Goal: Task Accomplishment & Management: Use online tool/utility

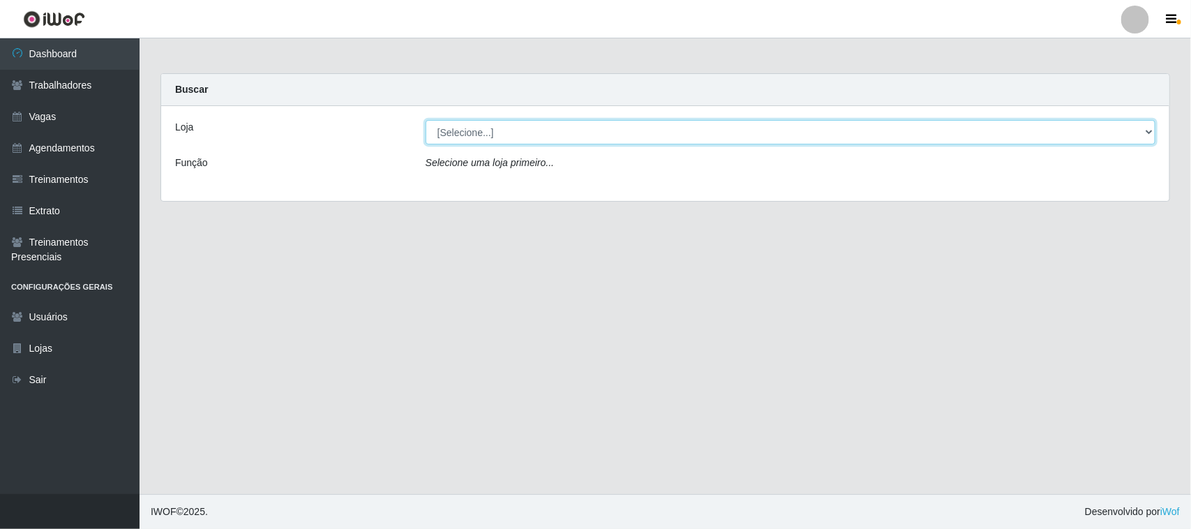
click at [600, 129] on select "[Selecione...] Nordestão - [GEOGRAPHIC_DATA]" at bounding box center [790, 132] width 730 height 24
select select "420"
click at [425, 120] on select "[Selecione...] Nordestão - [GEOGRAPHIC_DATA]" at bounding box center [790, 132] width 730 height 24
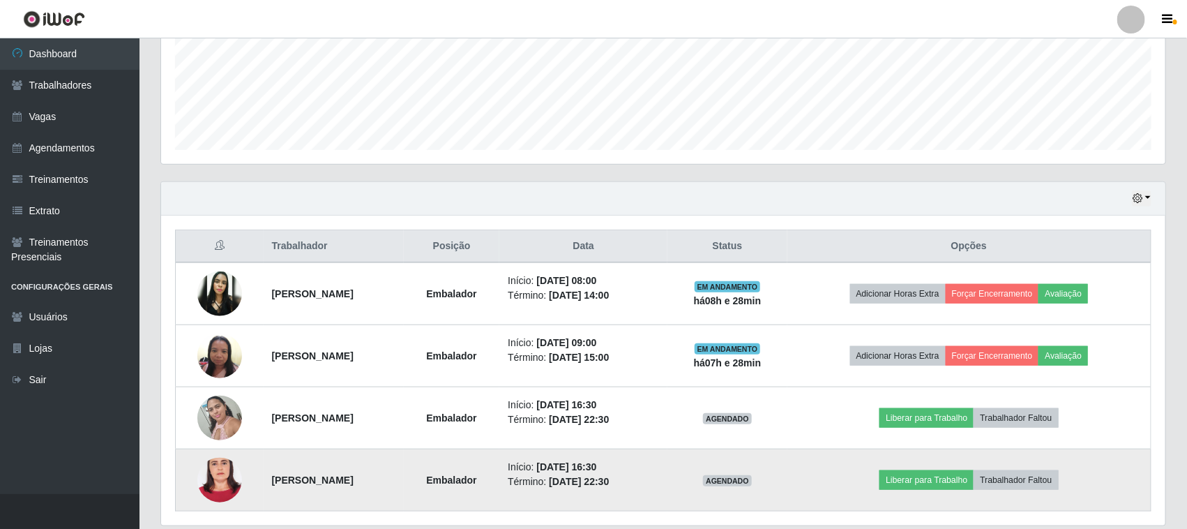
scroll to position [399, 0]
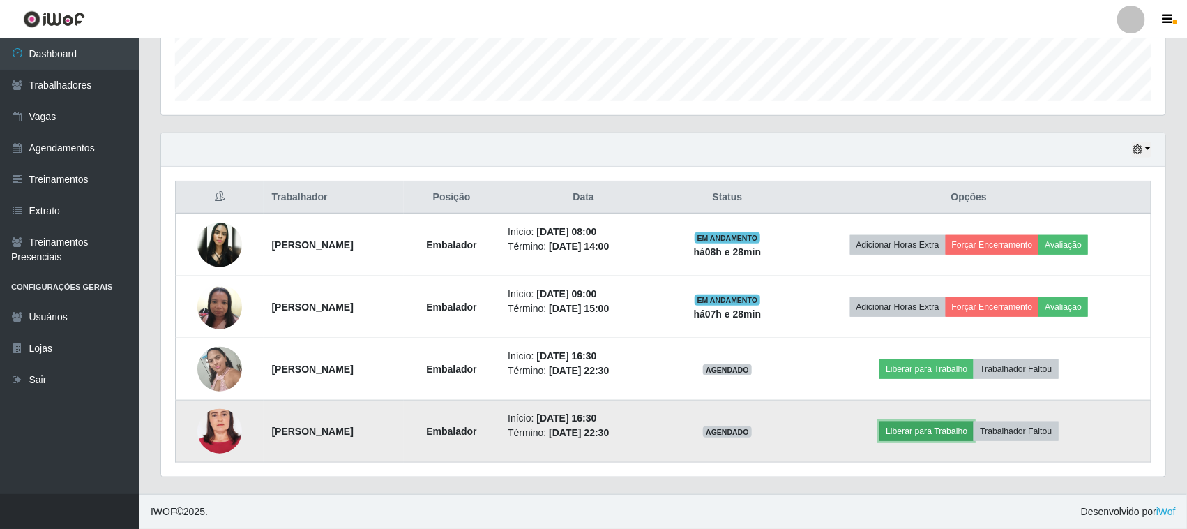
click at [945, 432] on button "Liberar para Trabalho" at bounding box center [926, 431] width 94 height 20
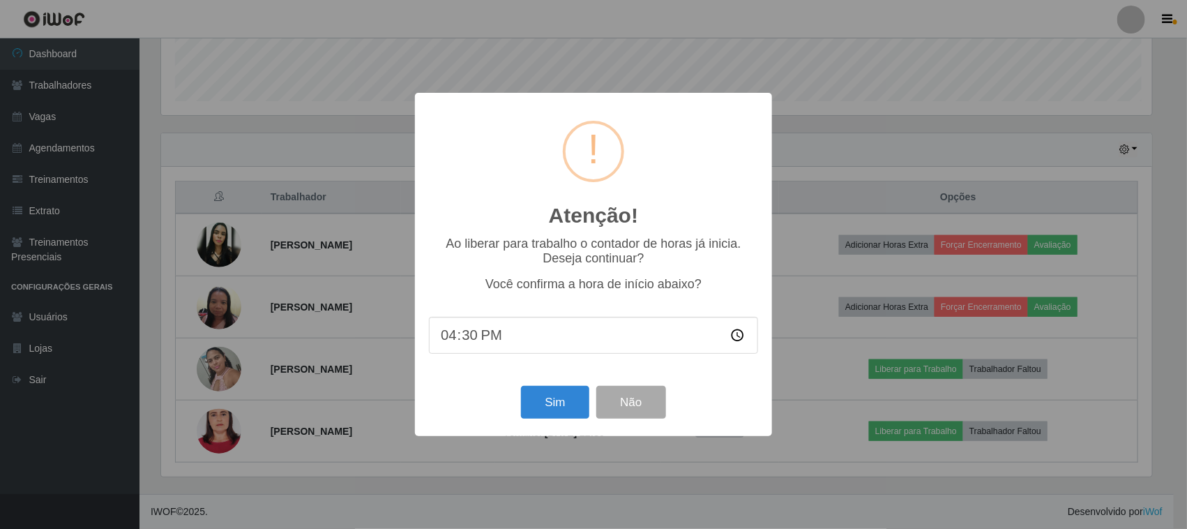
scroll to position [290, 995]
click at [542, 403] on button "Sim" at bounding box center [557, 402] width 68 height 33
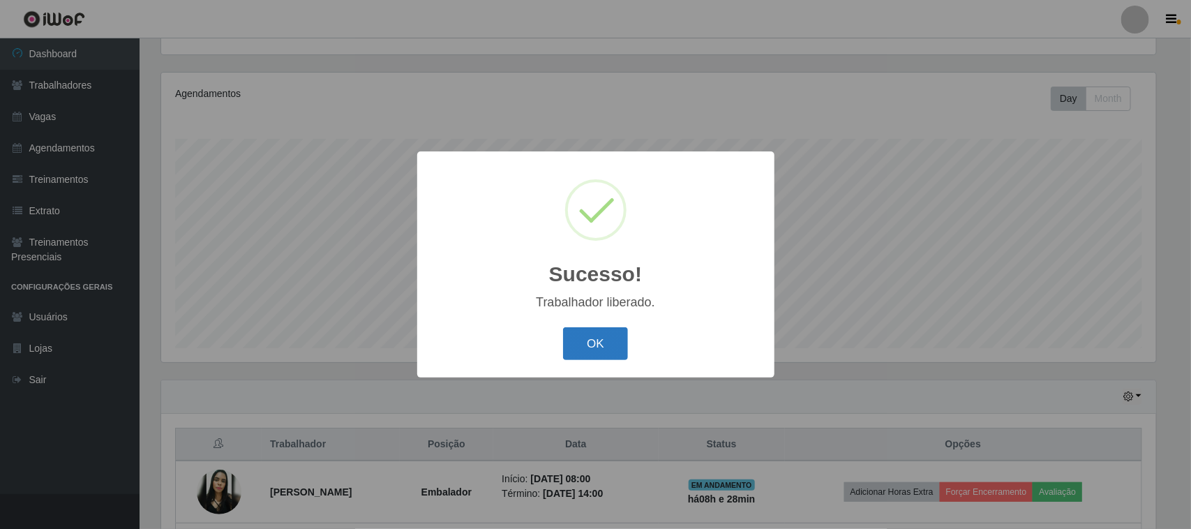
click at [600, 343] on button "OK" at bounding box center [595, 343] width 65 height 33
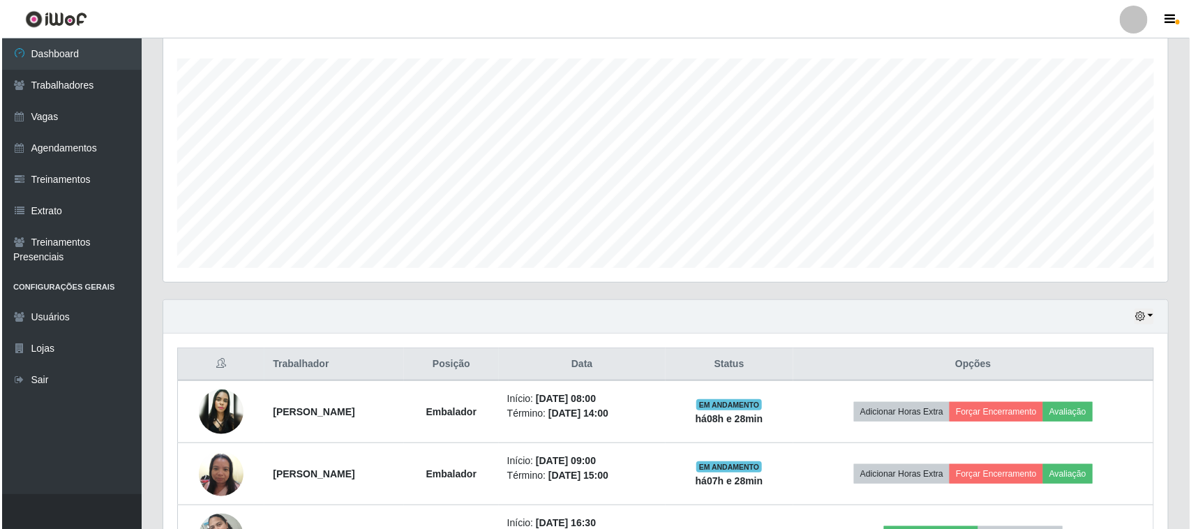
scroll to position [399, 0]
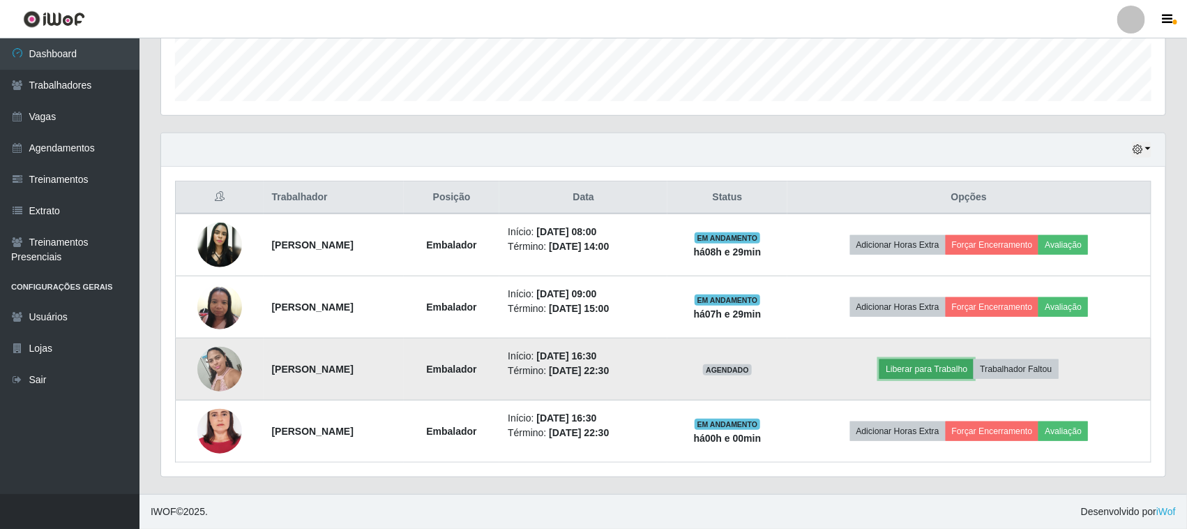
click at [939, 373] on button "Liberar para Trabalho" at bounding box center [926, 369] width 94 height 20
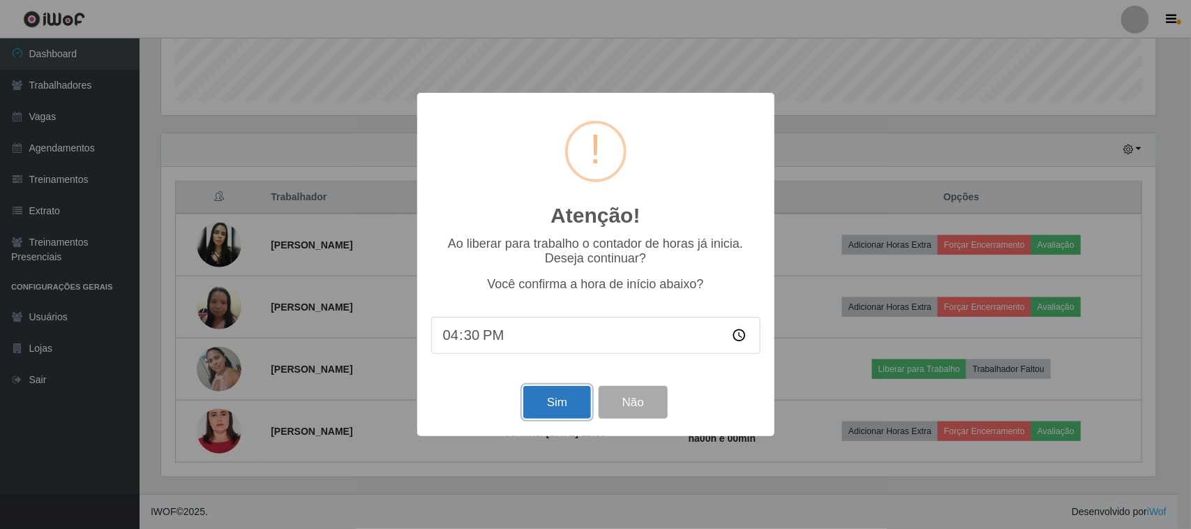
click at [560, 408] on button "Sim" at bounding box center [557, 402] width 68 height 33
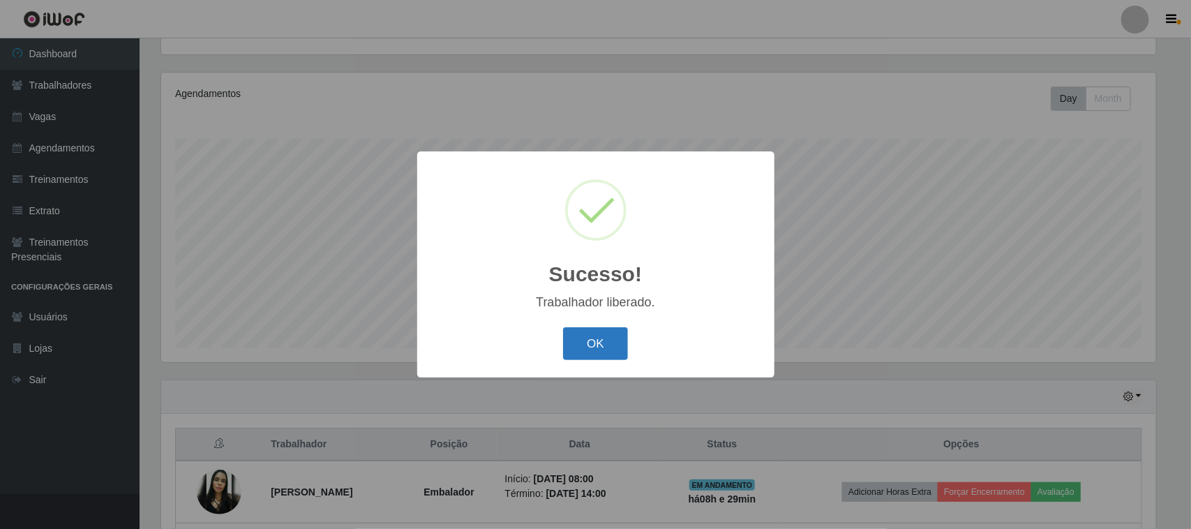
click at [609, 351] on button "OK" at bounding box center [595, 343] width 65 height 33
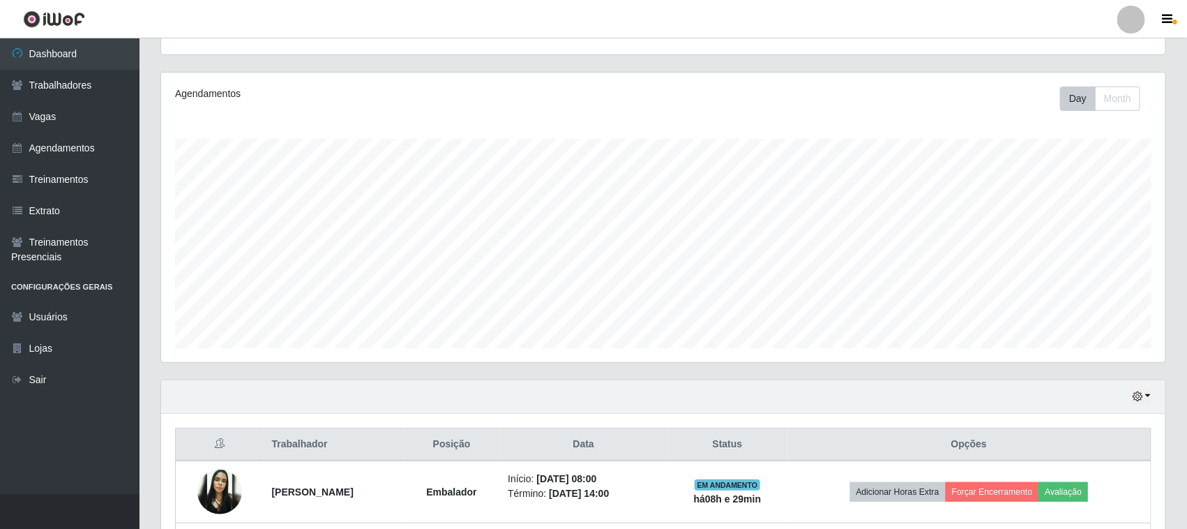
scroll to position [290, 1004]
